Goal: Task Accomplishment & Management: Use online tool/utility

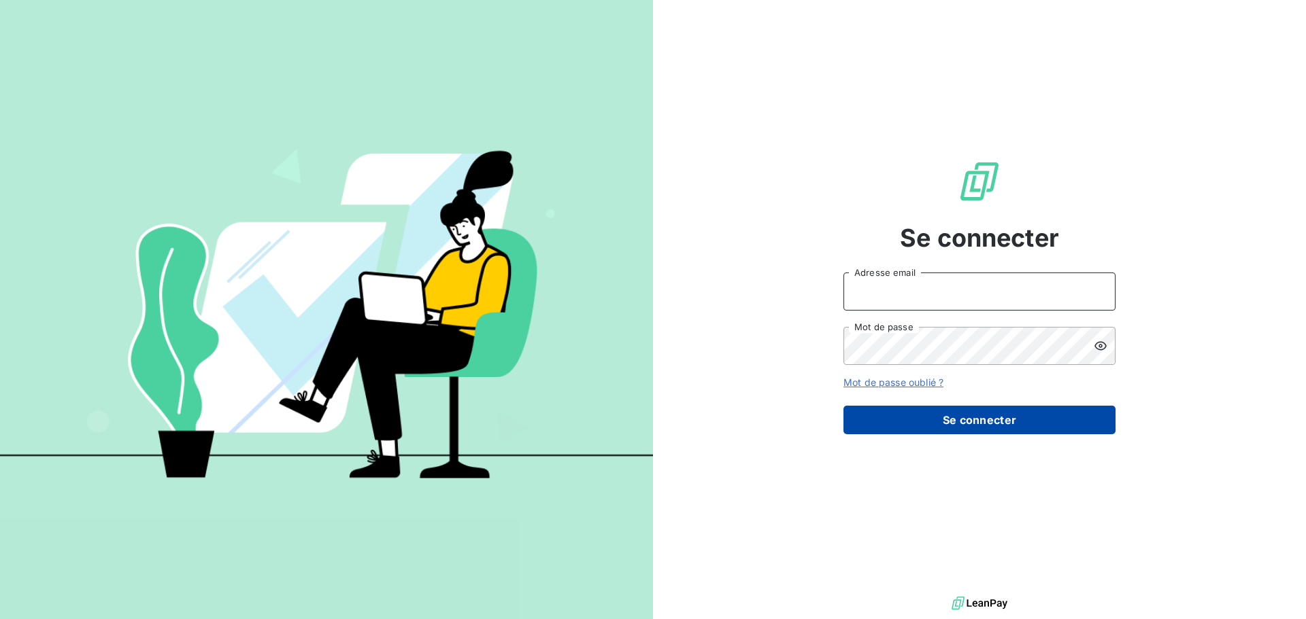
type input "[EMAIL_ADDRESS][DOMAIN_NAME]"
drag, startPoint x: 908, startPoint y: 411, endPoint x: 898, endPoint y: 407, distance: 10.8
click at [908, 409] on button "Se connecter" at bounding box center [979, 420] width 272 height 29
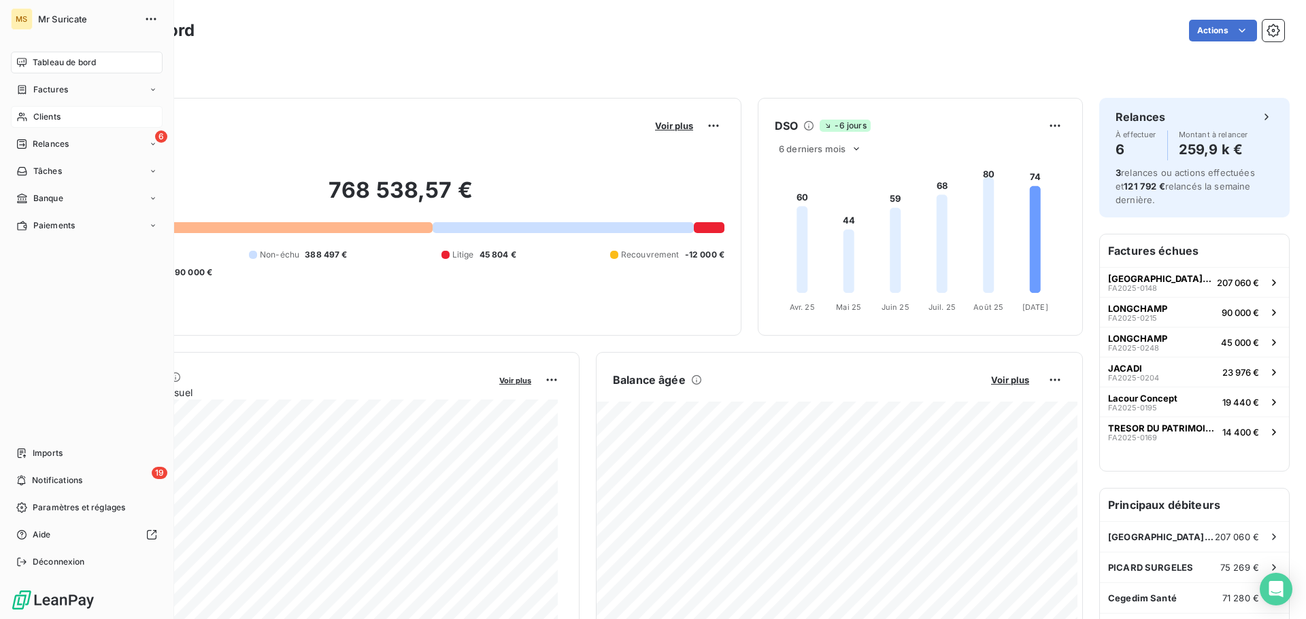
drag, startPoint x: 18, startPoint y: 114, endPoint x: 39, endPoint y: 112, distance: 21.2
click at [18, 113] on icon at bounding box center [22, 117] width 12 height 11
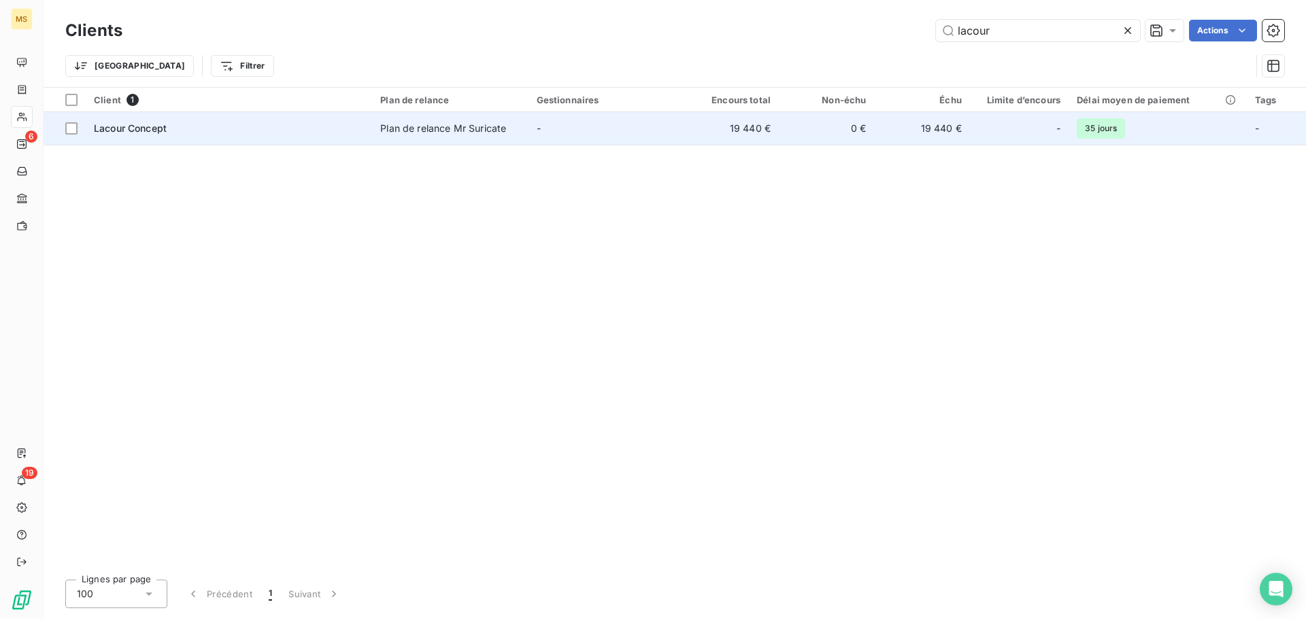
type input "lacour"
click at [145, 126] on span "Lacour Concept" at bounding box center [130, 128] width 73 height 12
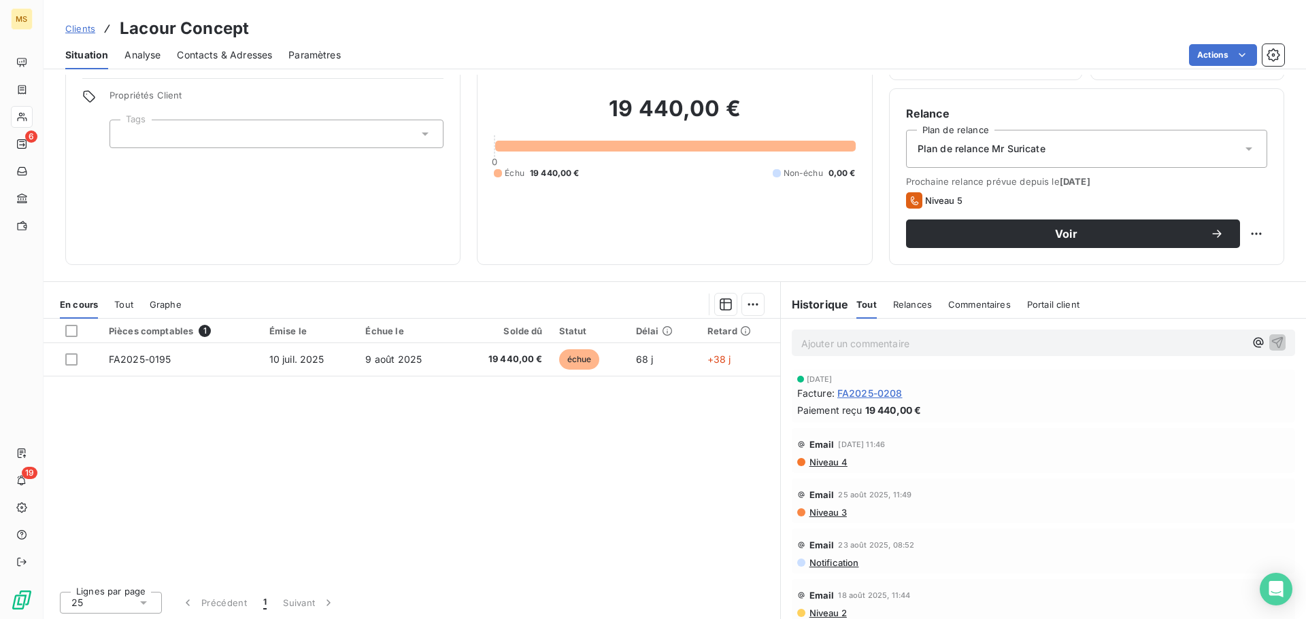
scroll to position [92, 0]
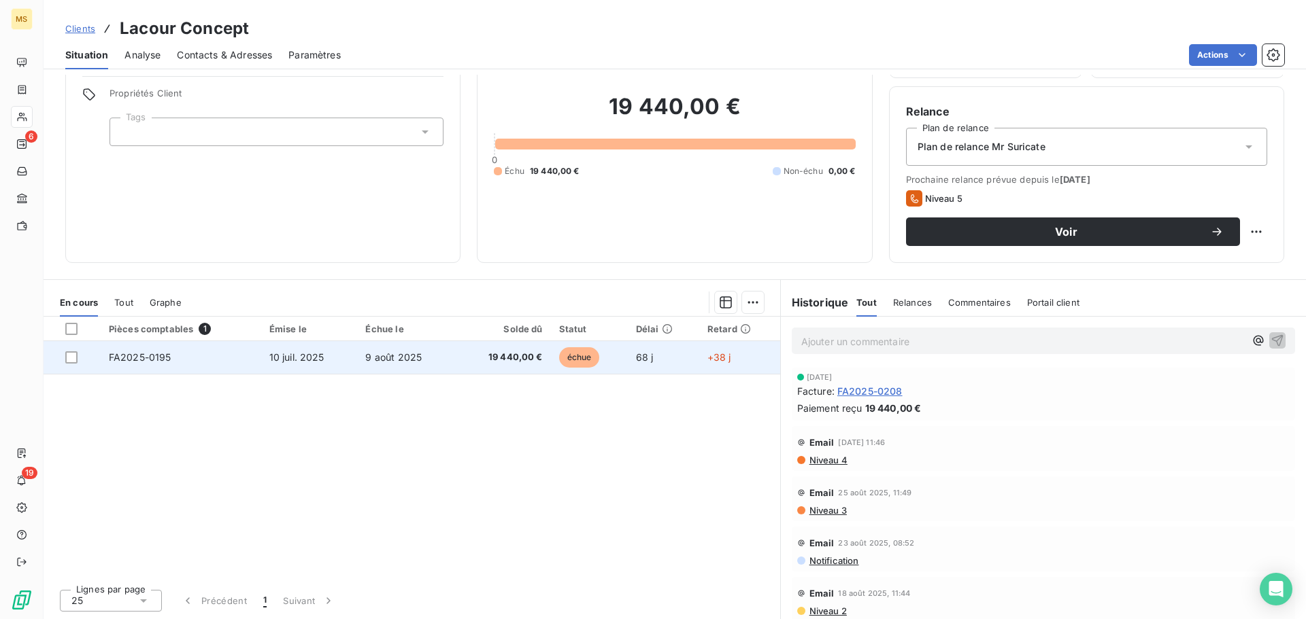
click at [202, 369] on td "FA2025-0195" at bounding box center [181, 357] width 160 height 33
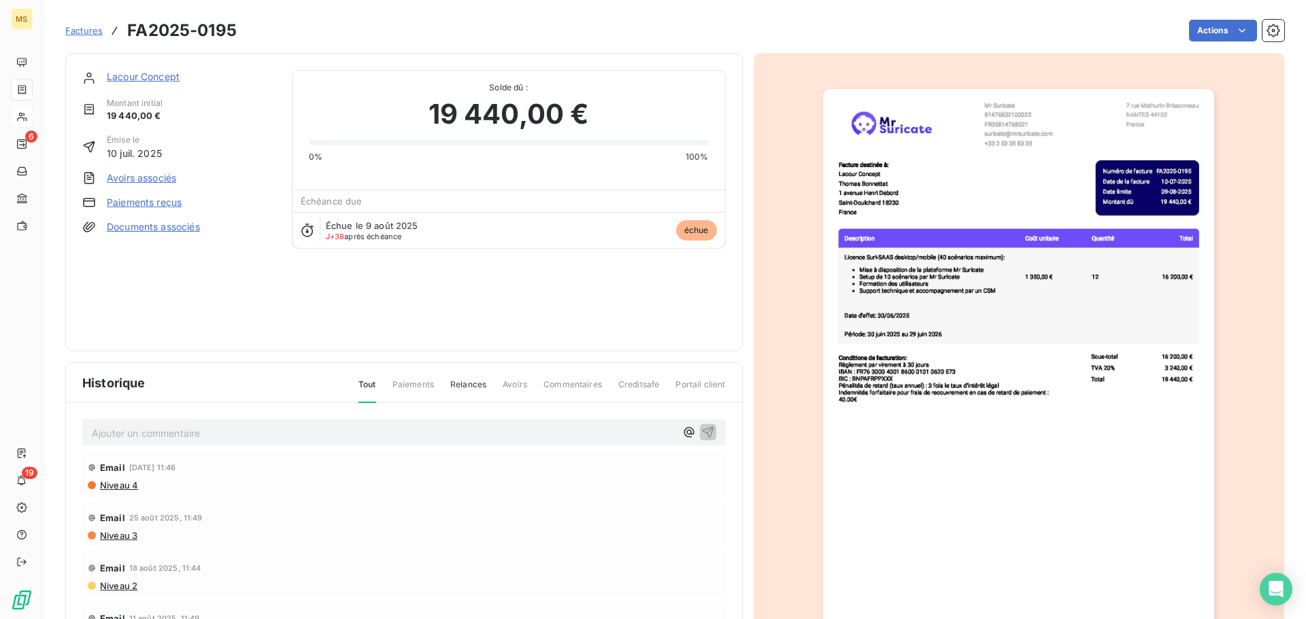
click at [164, 201] on link "Paiements reçus" at bounding box center [144, 203] width 75 height 14
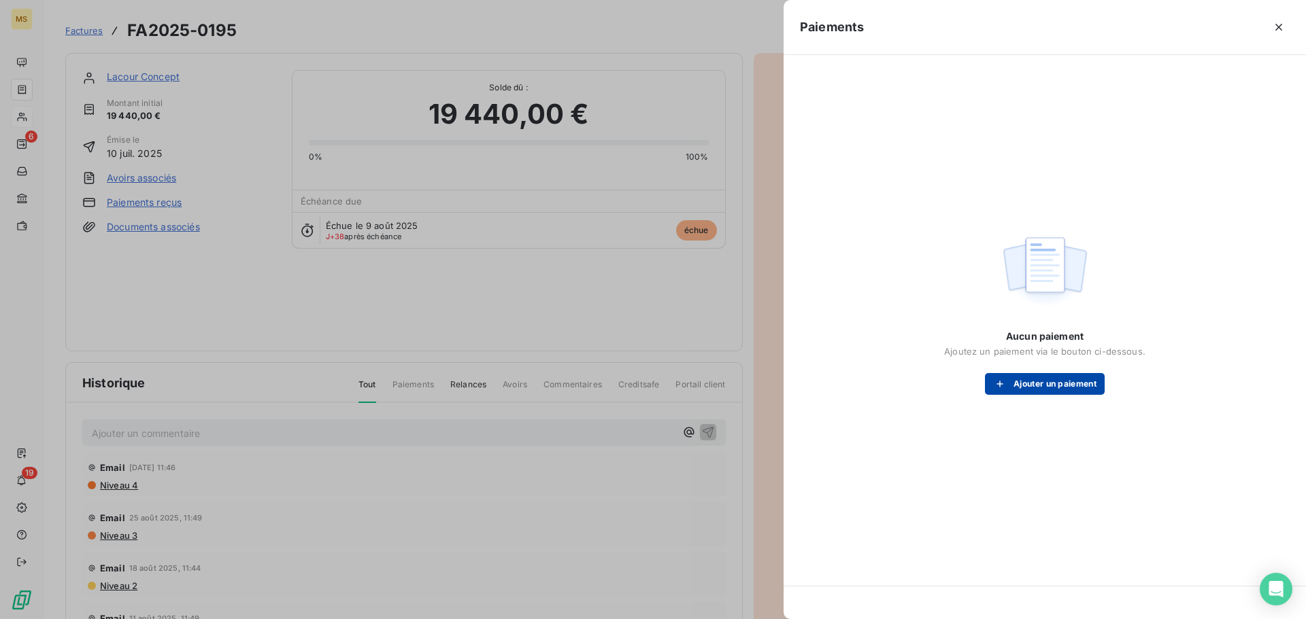
click at [1008, 373] on div "Aucun paiement Ajoutez un paiement via le bouton ci-dessous. Ajouter un paiement" at bounding box center [1044, 362] width 201 height 65
click at [1009, 379] on div "button" at bounding box center [1003, 384] width 20 height 14
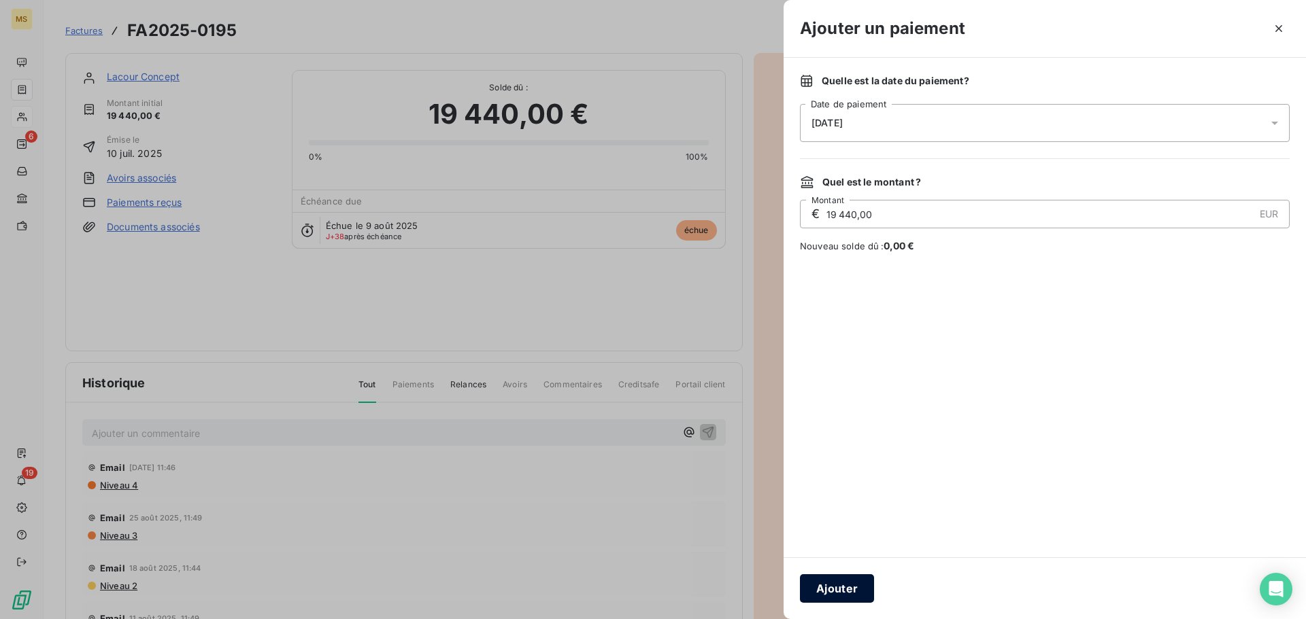
click at [834, 592] on button "Ajouter" at bounding box center [837, 589] width 74 height 29
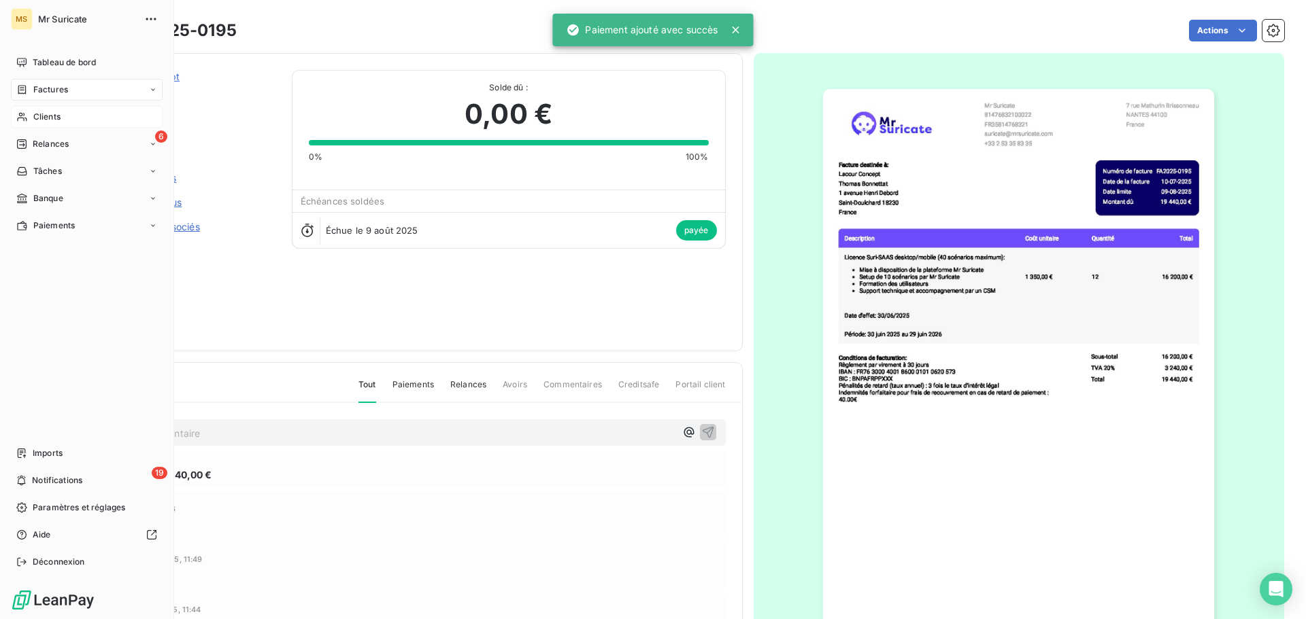
drag, startPoint x: 33, startPoint y: 120, endPoint x: 58, endPoint y: 116, distance: 24.8
click at [33, 120] on span "Clients" at bounding box center [46, 117] width 27 height 12
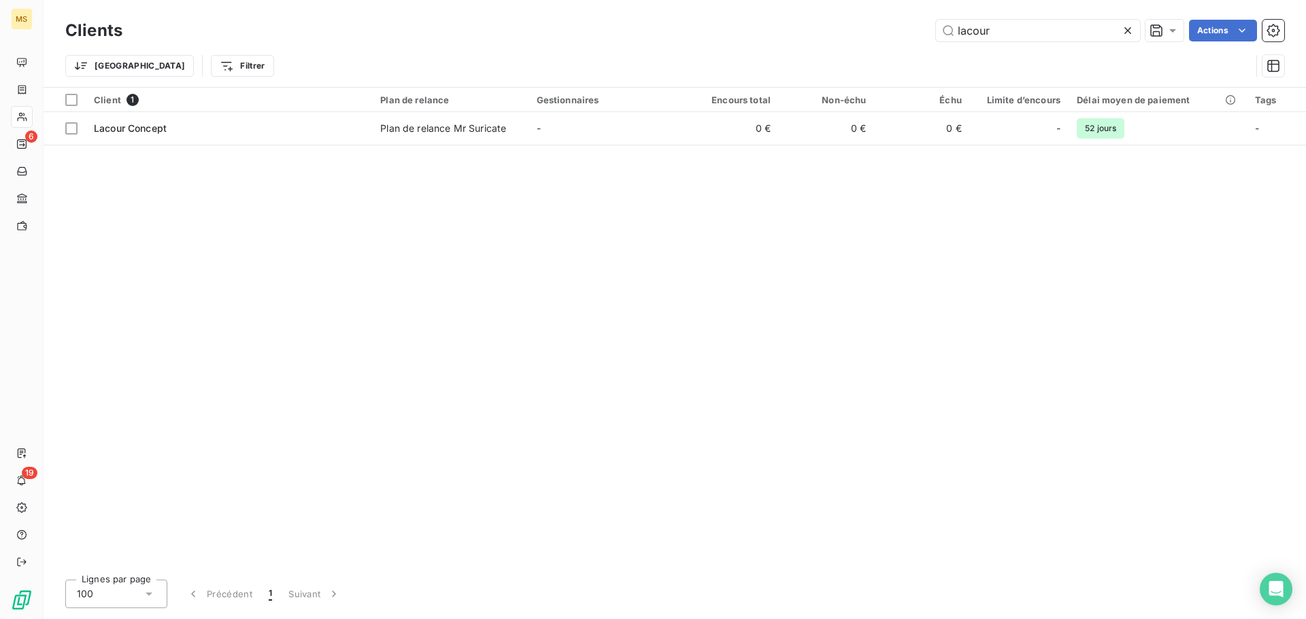
drag, startPoint x: 874, startPoint y: 37, endPoint x: 862, endPoint y: 39, distance: 13.0
click at [862, 39] on div "lacour Actions" at bounding box center [711, 31] width 1145 height 22
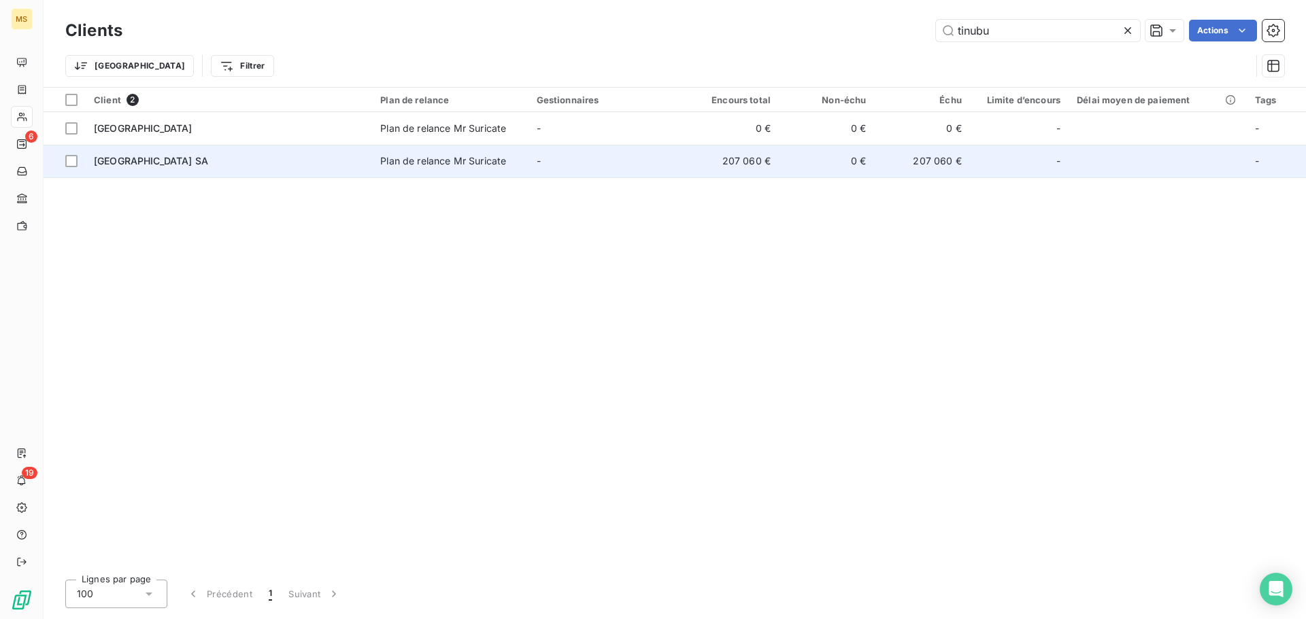
type input "tinubu"
click at [237, 174] on td "[GEOGRAPHIC_DATA] SA" at bounding box center [229, 161] width 286 height 33
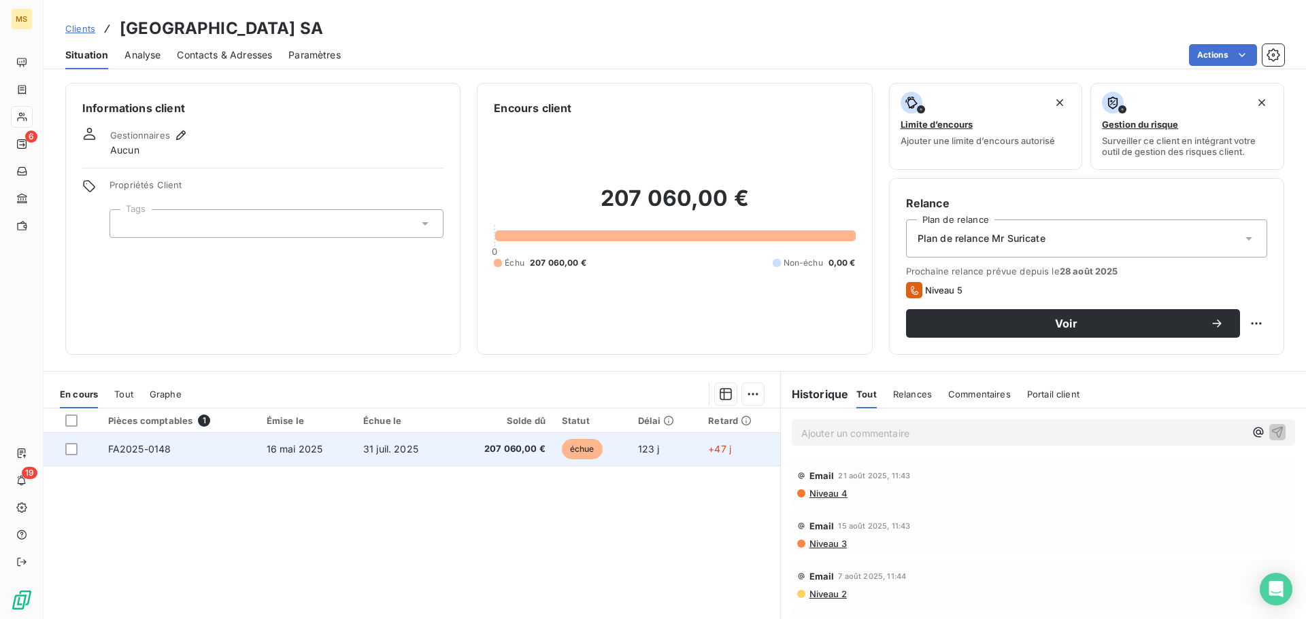
click at [218, 462] on td "FA2025-0148" at bounding box center [179, 449] width 158 height 33
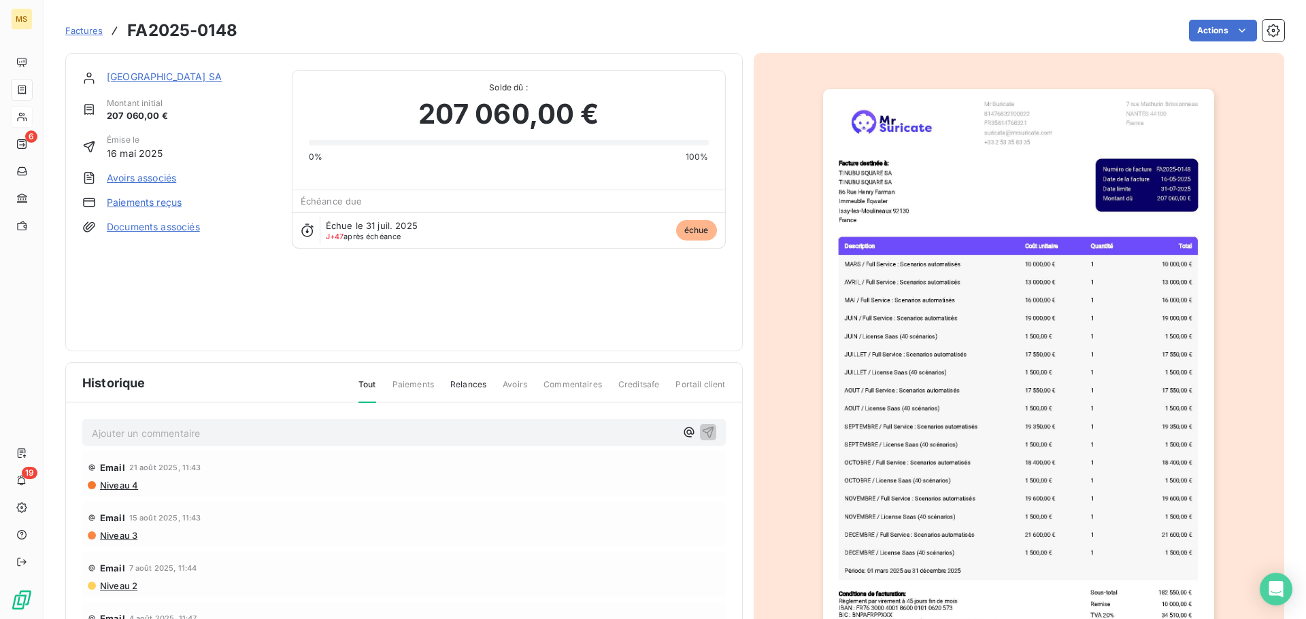
click at [150, 194] on div "[GEOGRAPHIC_DATA] SA [GEOGRAPHIC_DATA] initial 207 060,00 € Émise le [DATE] Avo…" at bounding box center [178, 202] width 193 height 265
click at [150, 198] on link "Paiements reçus" at bounding box center [144, 203] width 75 height 14
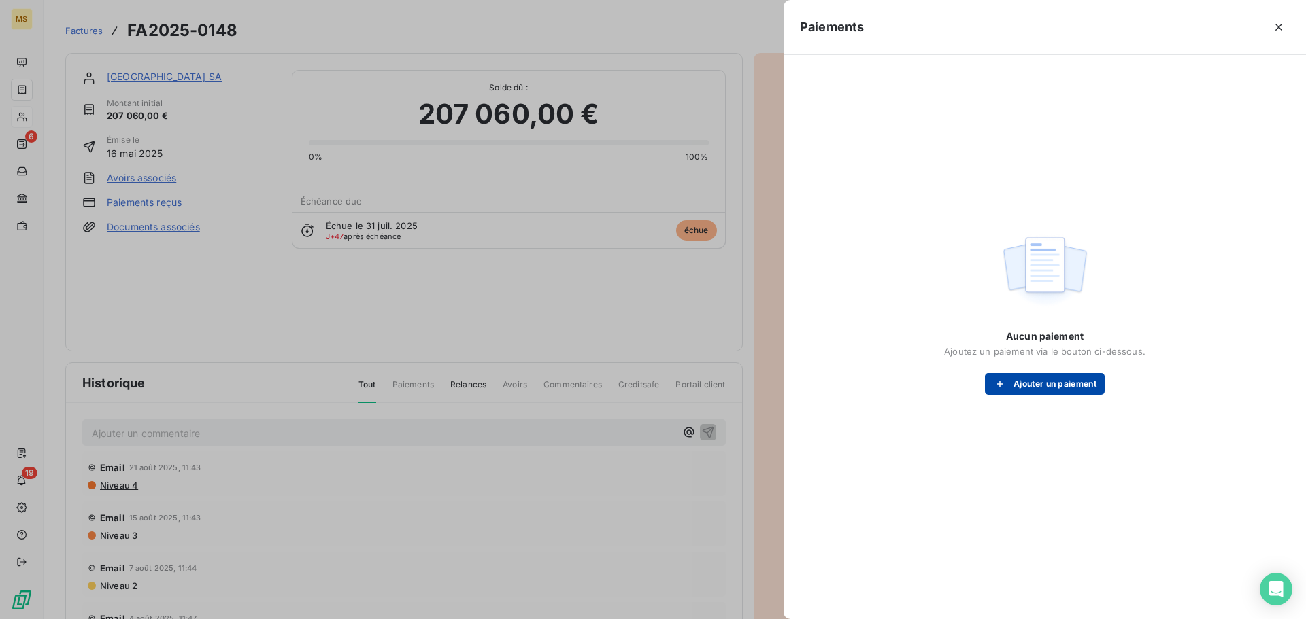
click at [1066, 381] on button "Ajouter un paiement" at bounding box center [1045, 384] width 120 height 22
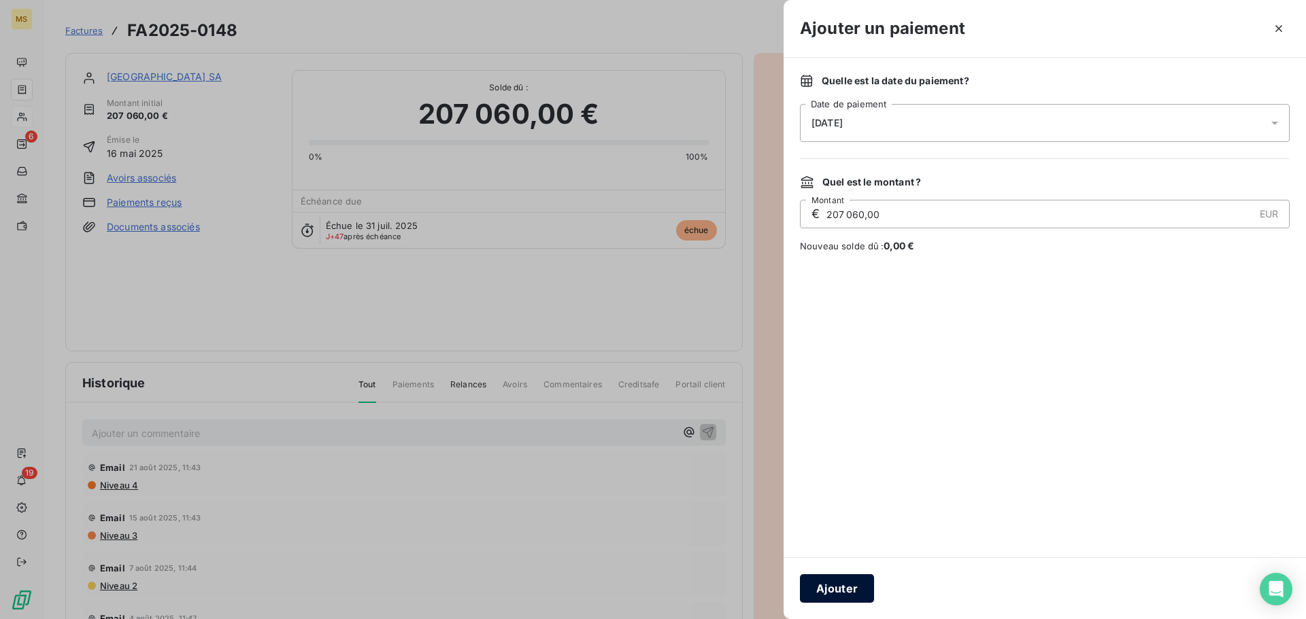
click at [844, 582] on button "Ajouter" at bounding box center [837, 589] width 74 height 29
